Goal: Information Seeking & Learning: Find specific page/section

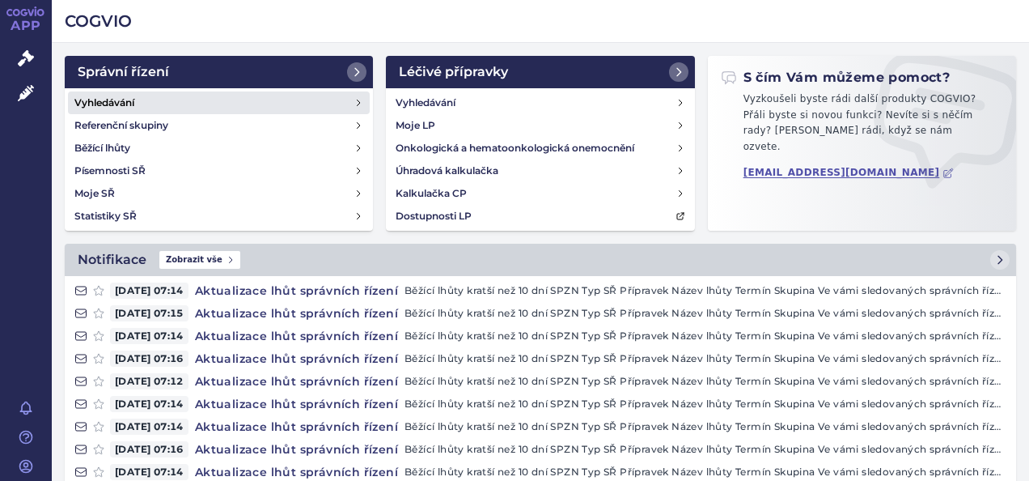
click at [116, 95] on h4 "Vyhledávání" at bounding box center [104, 103] width 60 height 16
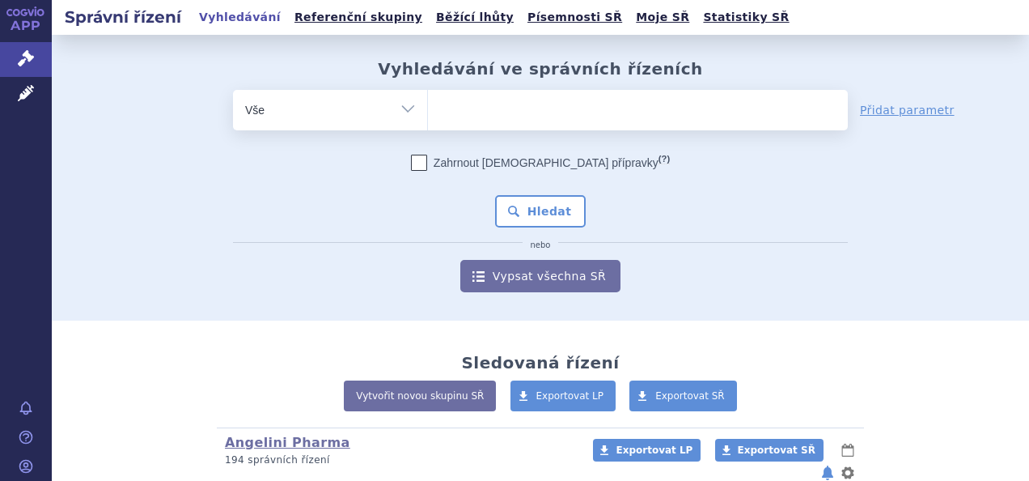
click at [443, 112] on ul at bounding box center [638, 107] width 420 height 34
click at [428, 112] on select at bounding box center [427, 109] width 1 height 40
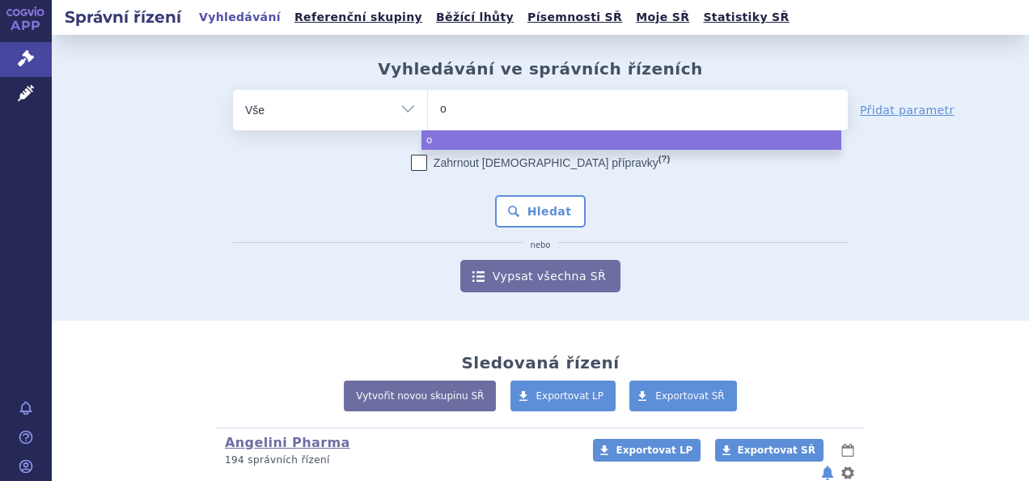
type input "on"
type input "ont"
type input "onto"
type input "ontoz"
type input "ontozr"
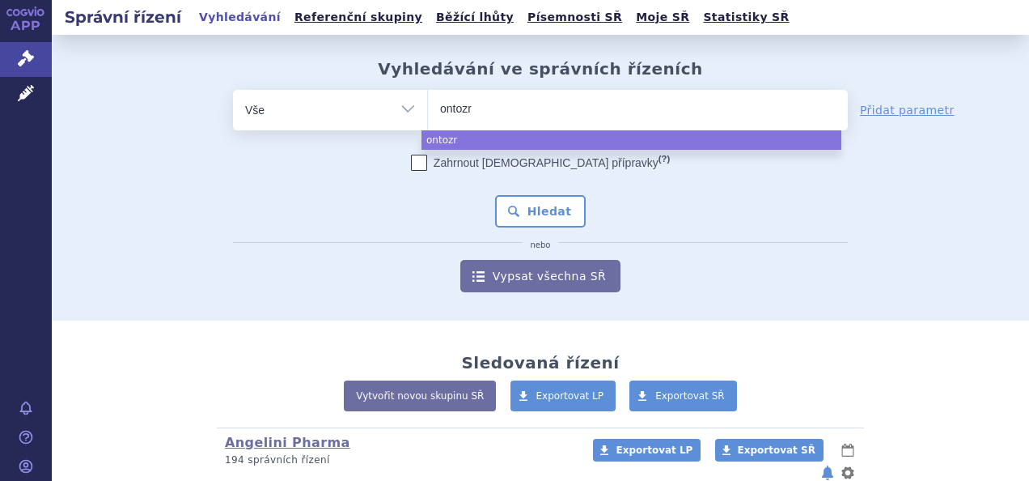
type input "ontozry"
select select "ontozry"
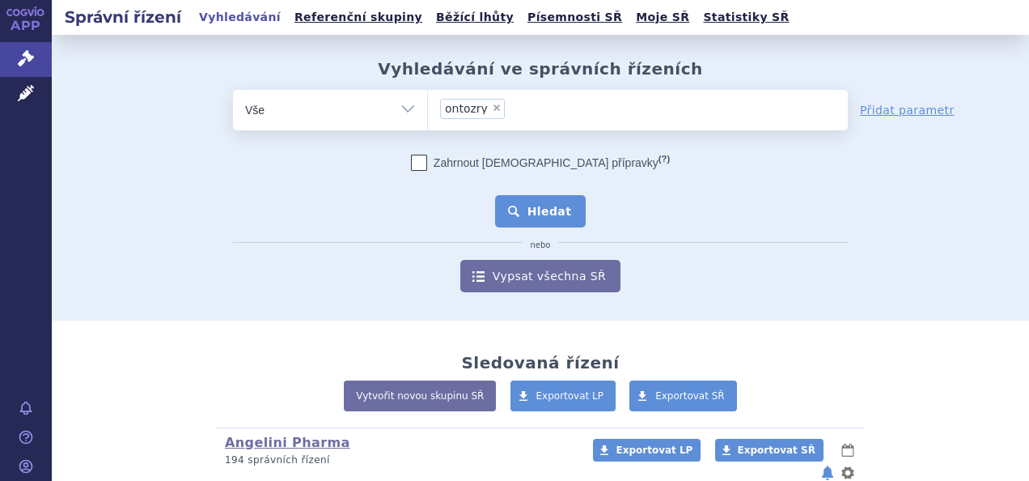
click at [537, 203] on button "Hledat" at bounding box center [540, 211] width 91 height 32
